Goal: Task Accomplishment & Management: Use online tool/utility

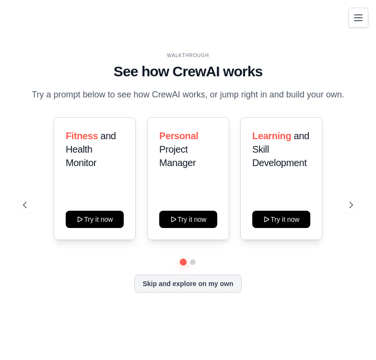
click at [248, 8] on main "WALKTHROUGH See how [PERSON_NAME] works Try a prompt below to see how [PERSON_N…" at bounding box center [188, 180] width 376 height 360
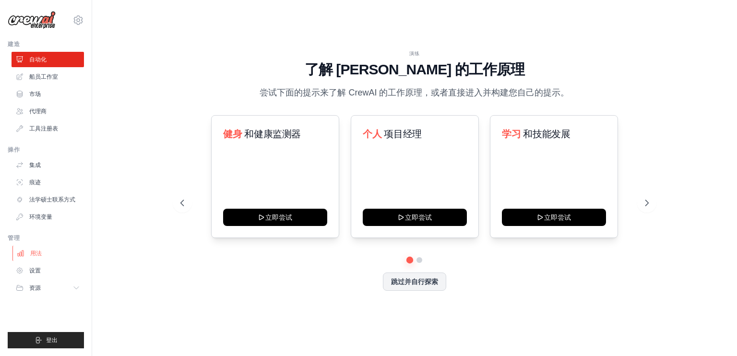
click at [46, 254] on link "用法" at bounding box center [48, 253] width 72 height 15
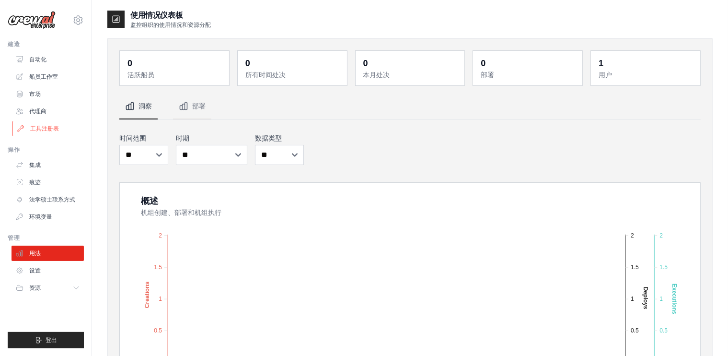
click at [47, 127] on font "工具注册表" at bounding box center [44, 128] width 29 height 7
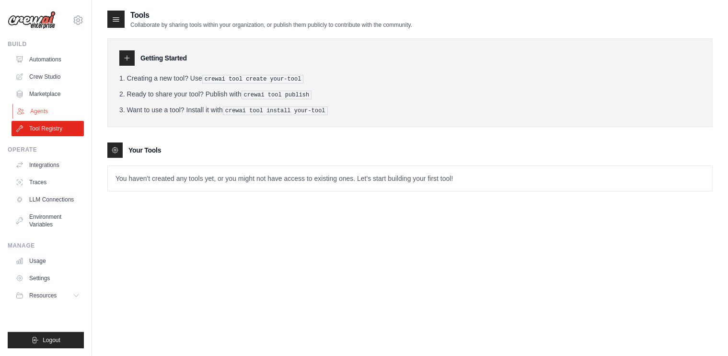
click at [44, 111] on link "Agents" at bounding box center [48, 111] width 72 height 15
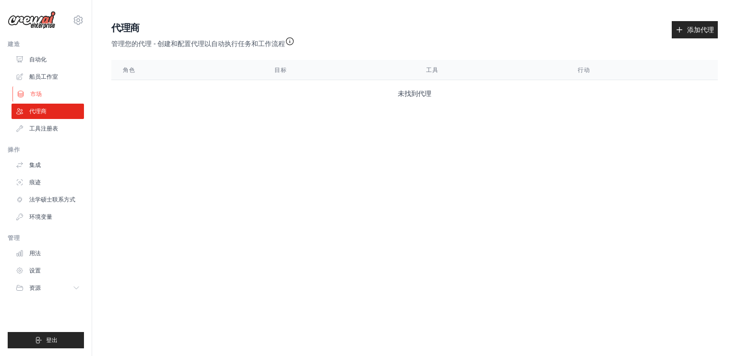
click at [35, 92] on font "市场" at bounding box center [36, 94] width 12 height 7
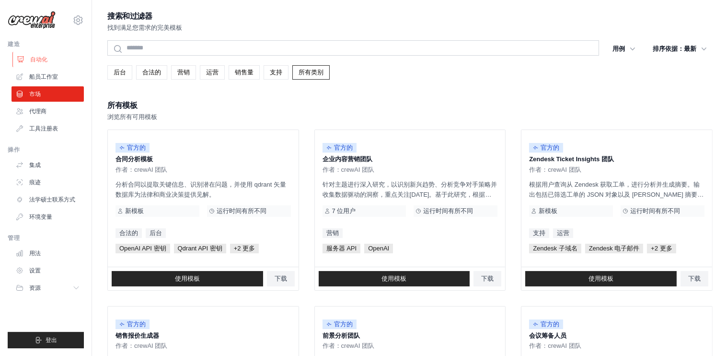
click at [47, 55] on link "自动化" at bounding box center [48, 59] width 72 height 15
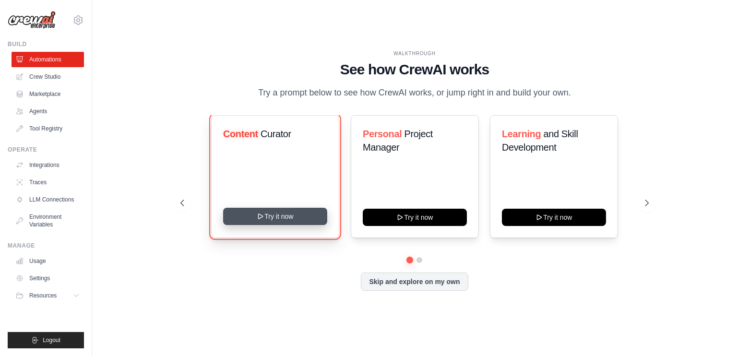
click at [303, 223] on button "Try it now" at bounding box center [275, 216] width 104 height 17
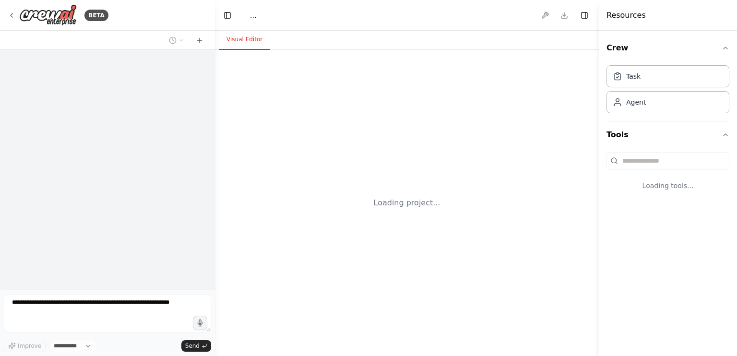
select select "****"
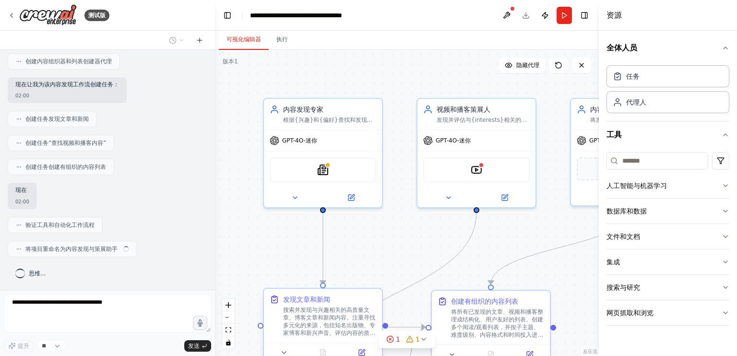
scroll to position [286, 0]
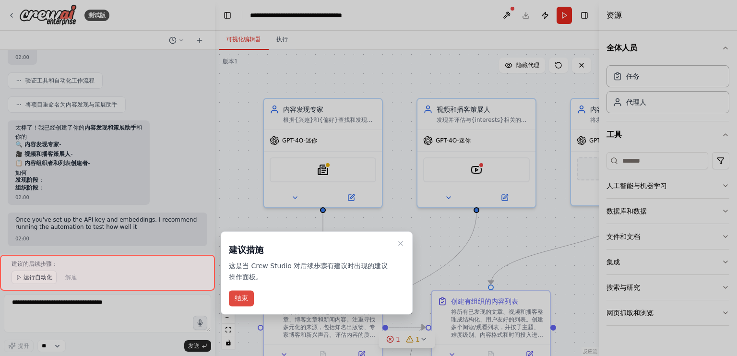
click at [244, 296] on font "结束" at bounding box center [240, 298] width 13 height 8
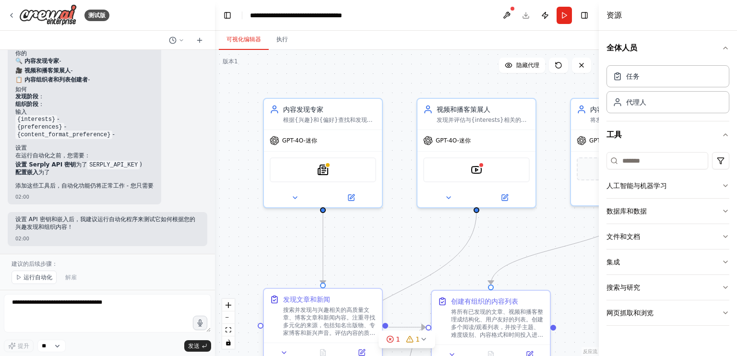
scroll to position [514, 0]
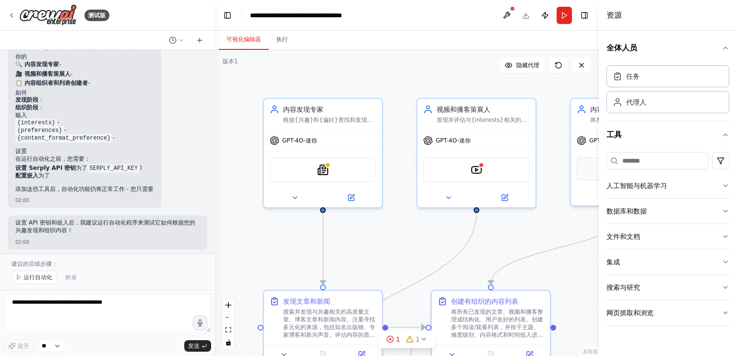
click at [248, 261] on div ".deletable-edge-delete-btn { width: 20px; height: 20px; border: 0px solid #ffff…" at bounding box center [407, 203] width 384 height 306
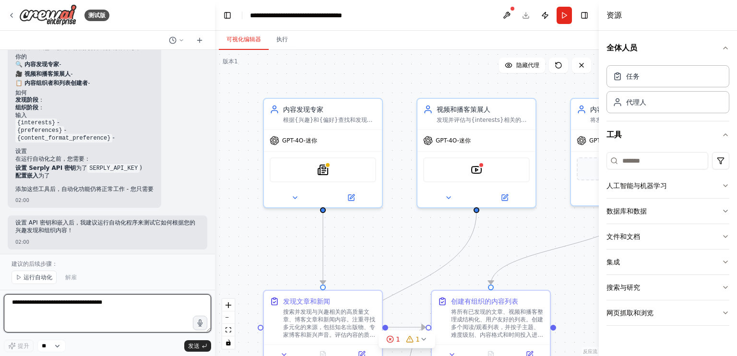
click at [86, 310] on textarea at bounding box center [107, 313] width 207 height 38
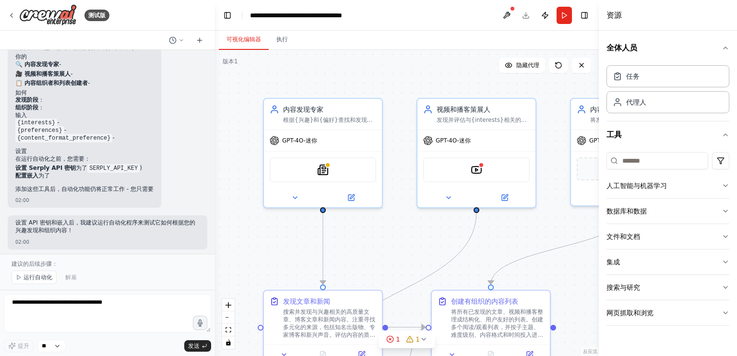
click at [485, 84] on div ".deletable-edge-delete-btn { width: 20px; height: 20px; border: 0px solid #ffff…" at bounding box center [407, 203] width 384 height 306
click at [283, 37] on font "执行" at bounding box center [282, 39] width 12 height 7
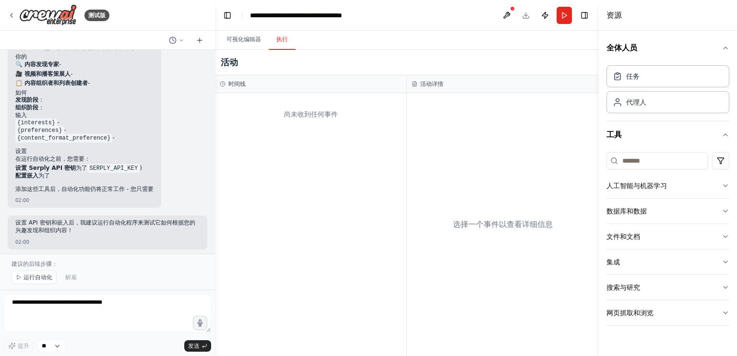
click at [336, 117] on font "尚未收到任何事件" at bounding box center [311, 114] width 54 height 8
click at [320, 120] on div "尚未收到任何事件" at bounding box center [311, 114] width 182 height 33
click at [433, 128] on div "选择一个事件以查看详细信息" at bounding box center [503, 224] width 192 height 263
click at [98, 101] on li "发现阶段 ：" at bounding box center [84, 100] width 138 height 8
click at [75, 84] on font "📋 内容组织者和列表创建者" at bounding box center [51, 83] width 72 height 7
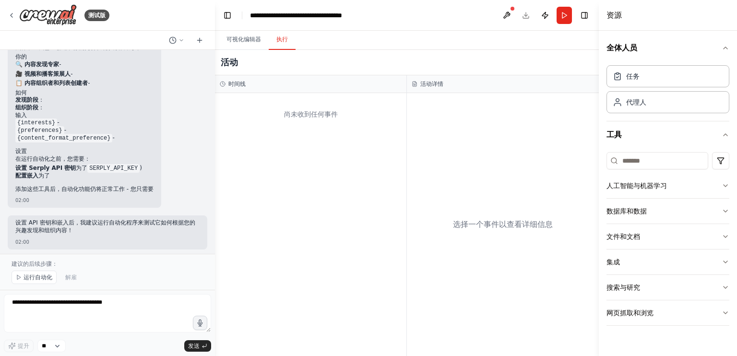
click at [50, 118] on code "{interests}" at bounding box center [36, 122] width 42 height 9
click at [69, 80] on font "📋 内容组织者和列表创建者" at bounding box center [51, 83] width 72 height 7
click at [208, 44] on div at bounding box center [107, 40] width 215 height 19
click at [199, 42] on icon at bounding box center [200, 40] width 8 height 8
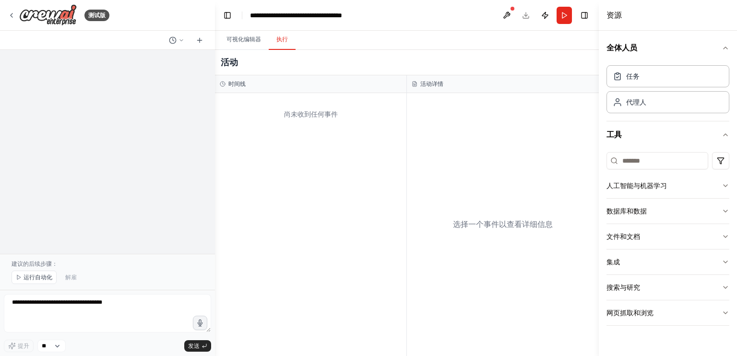
scroll to position [0, 0]
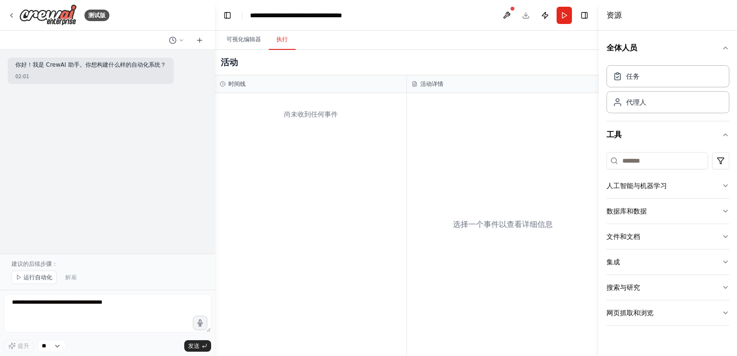
click at [110, 124] on div "你好！我是 CrewAI 助手。你想构建什么样的自动化系统？ 02:01" at bounding box center [107, 152] width 215 height 204
click at [63, 262] on p "建议的后续步骤：" at bounding box center [108, 264] width 192 height 8
click at [37, 265] on font "建议的后续步骤：" at bounding box center [35, 263] width 46 height 7
click at [34, 275] on font "运行自动化" at bounding box center [37, 277] width 29 height 7
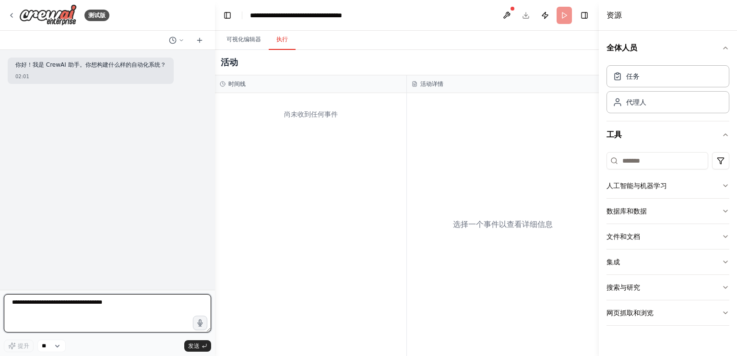
click at [84, 310] on textarea at bounding box center [107, 313] width 207 height 38
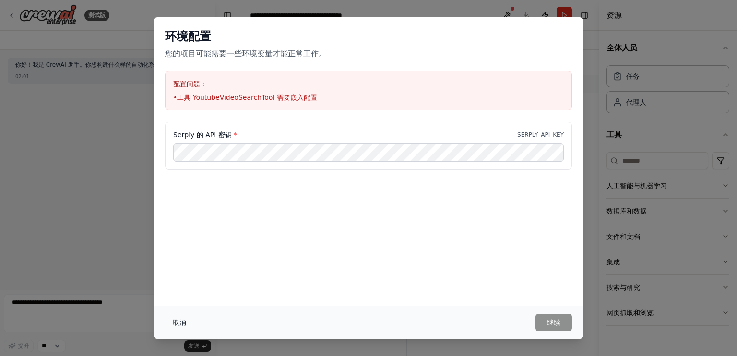
click at [175, 322] on font "取消" at bounding box center [179, 322] width 13 height 8
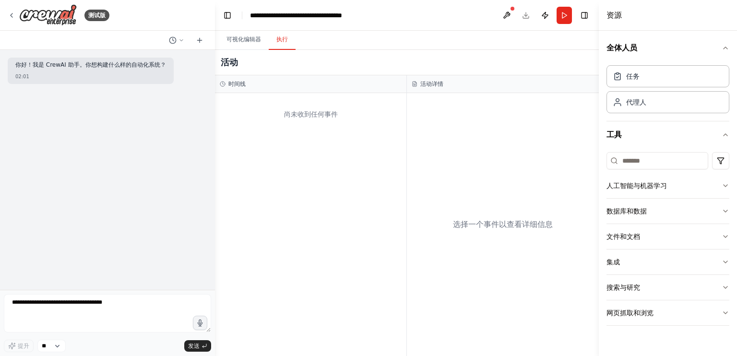
click at [315, 184] on div "尚未收到任何事件" at bounding box center [310, 224] width 191 height 263
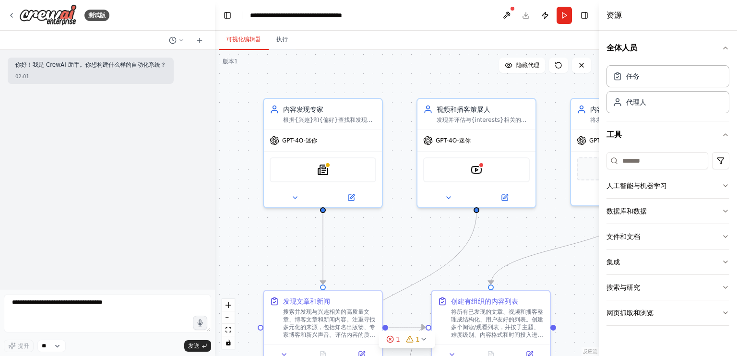
click at [247, 40] on font "可视化编辑器" at bounding box center [243, 39] width 35 height 7
click at [725, 45] on icon "button" at bounding box center [725, 48] width 8 height 8
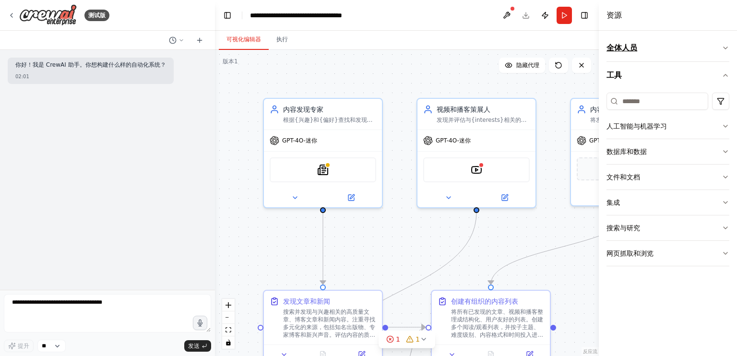
click at [725, 48] on icon "button" at bounding box center [725, 48] width 8 height 8
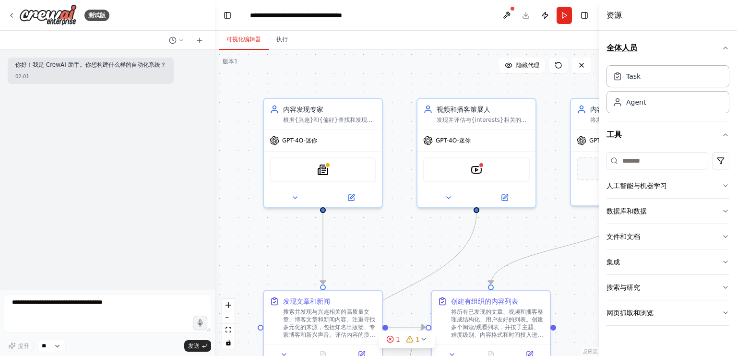
click at [725, 48] on icon "button" at bounding box center [725, 48] width 8 height 8
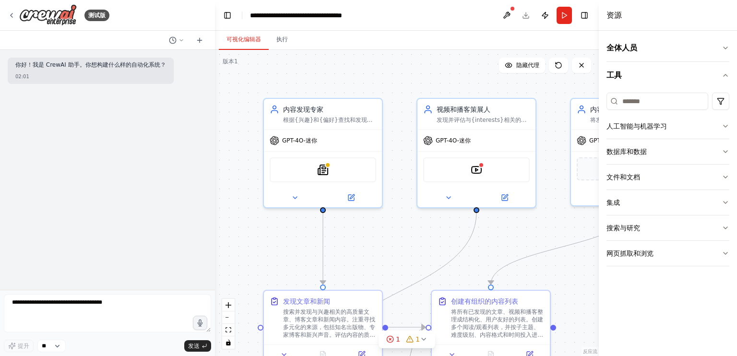
click at [567, 37] on div "可视化编辑器 执行" at bounding box center [407, 40] width 384 height 19
click at [581, 38] on div "可视化编辑器 执行" at bounding box center [407, 40] width 384 height 19
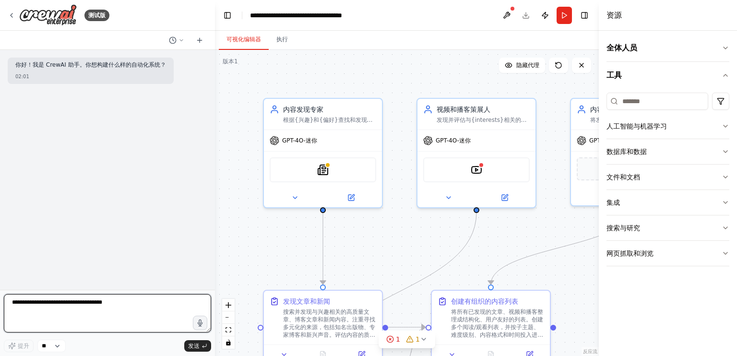
drag, startPoint x: 166, startPoint y: 305, endPoint x: 30, endPoint y: 303, distance: 136.2
click at [30, 303] on textarea at bounding box center [107, 313] width 207 height 38
paste textarea "**********"
type textarea "**********"
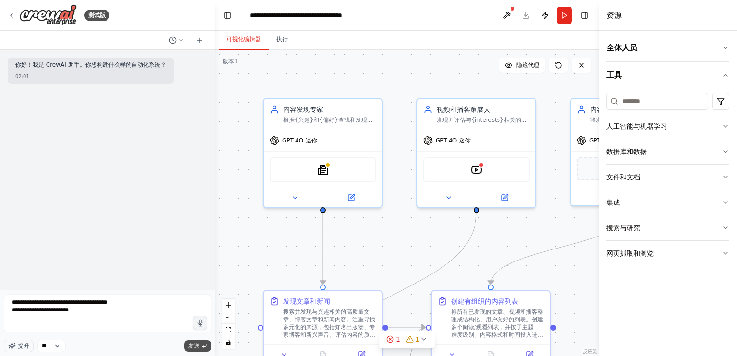
drag, startPoint x: 47, startPoint y: 290, endPoint x: 193, endPoint y: 345, distance: 156.8
click at [193, 345] on font "发送" at bounding box center [194, 345] width 12 height 7
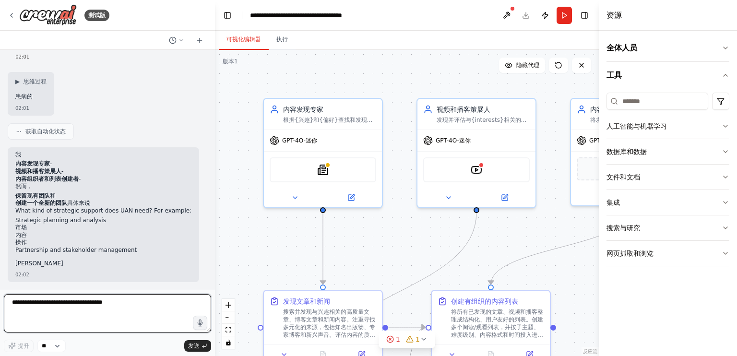
scroll to position [52, 0]
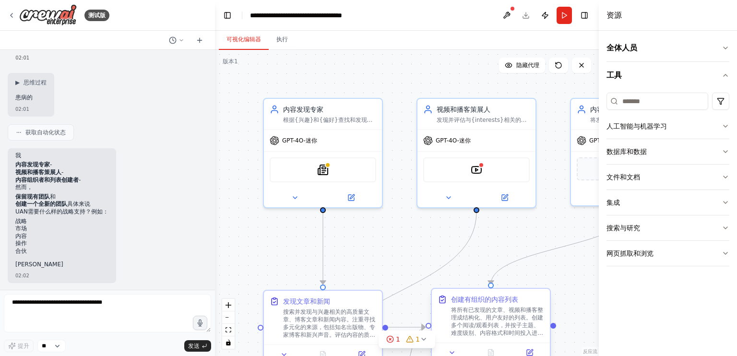
click at [486, 339] on div "创建有组织的内容列表 将所有已发现的文章、视频和播客整理成结构化、用户友好的列表。创建多个阅读/观看列表，并按子主题、难度级别、内容格式和时间投入进行分类。设…" at bounding box center [491, 316] width 118 height 54
click at [533, 351] on icon at bounding box center [530, 353] width 8 height 8
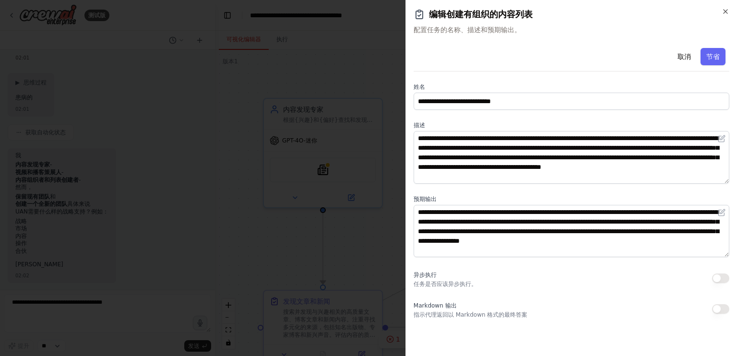
click at [331, 187] on div at bounding box center [368, 178] width 737 height 356
